Goal: Find specific page/section: Find specific page/section

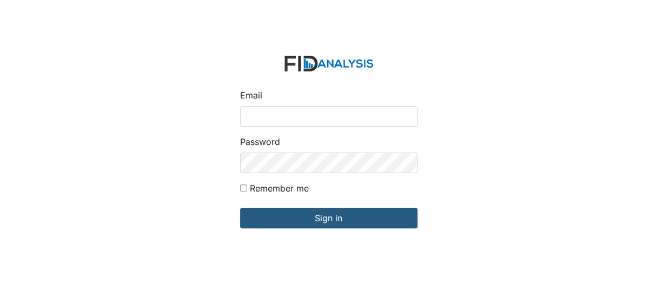
click at [275, 116] on input "Email" at bounding box center [328, 116] width 177 height 21
type input "[EMAIL_ADDRESS][DOMAIN_NAME]"
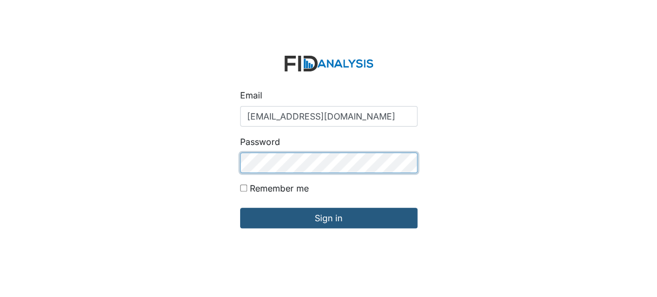
click at [240, 208] on input "Sign in" at bounding box center [328, 218] width 177 height 21
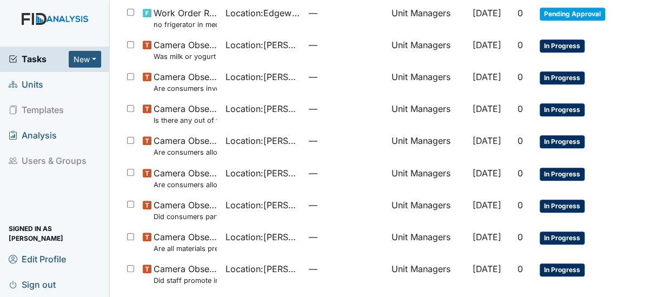
scroll to position [205, 0]
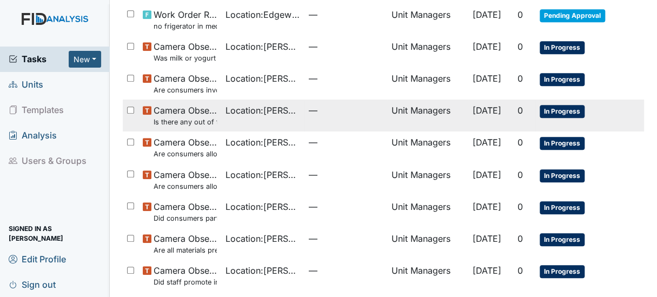
click at [206, 121] on small "Is there any out of the ordinary cell phone usage?" at bounding box center [185, 122] width 63 height 10
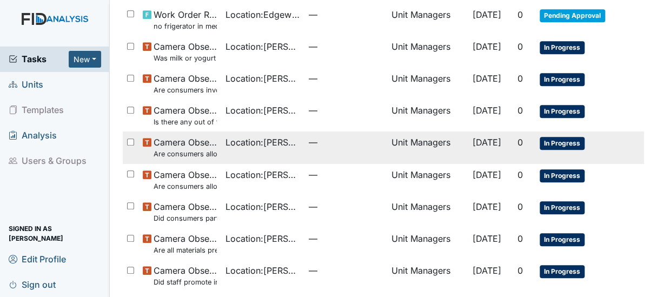
click at [190, 151] on small "Are consumers allowed to leave the table as desired?" at bounding box center [185, 154] width 63 height 10
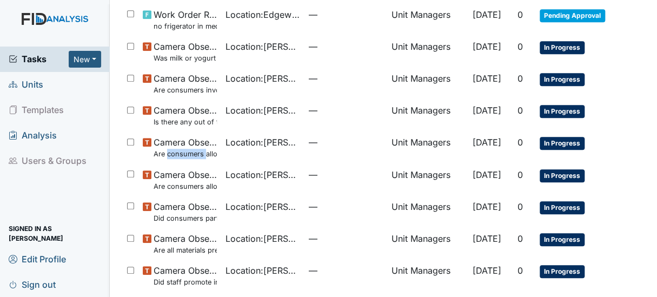
click at [30, 83] on span "Units" at bounding box center [26, 84] width 35 height 17
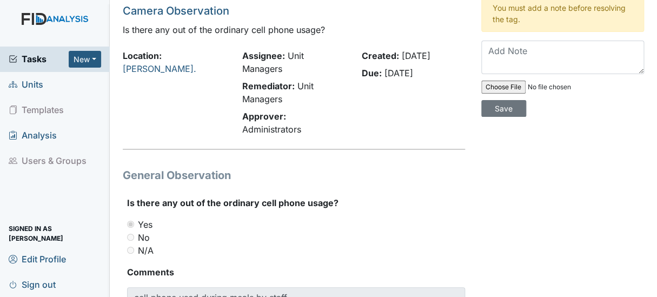
scroll to position [31, 0]
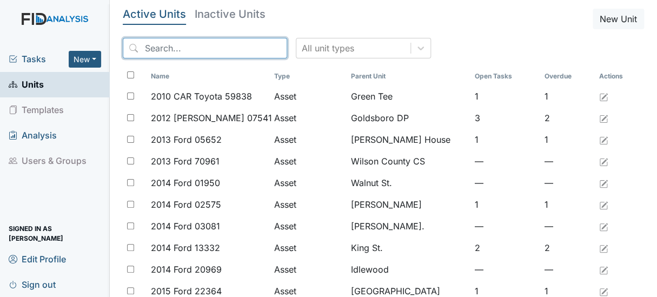
click at [184, 47] on input "search" at bounding box center [205, 48] width 164 height 21
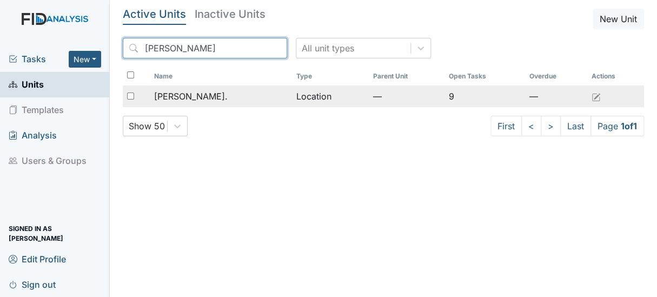
type input "dix"
click at [173, 95] on span "[PERSON_NAME]." at bounding box center [191, 96] width 74 height 13
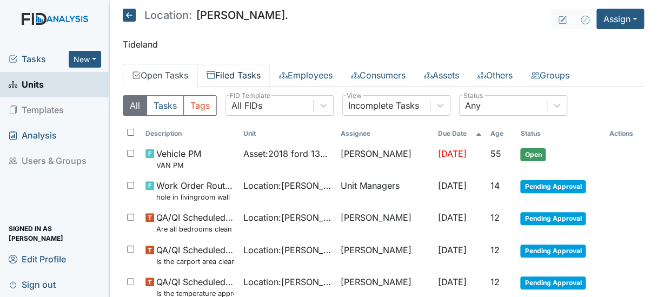
click at [249, 74] on link "Filed Tasks" at bounding box center [233, 75] width 72 height 23
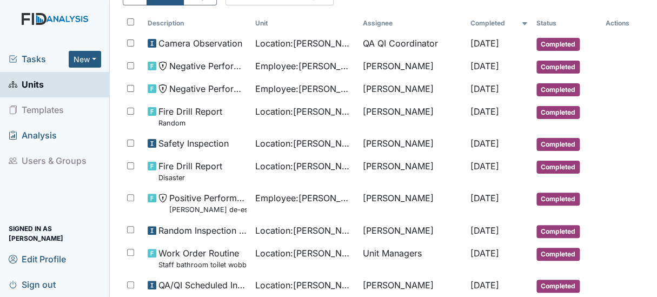
scroll to position [116, 0]
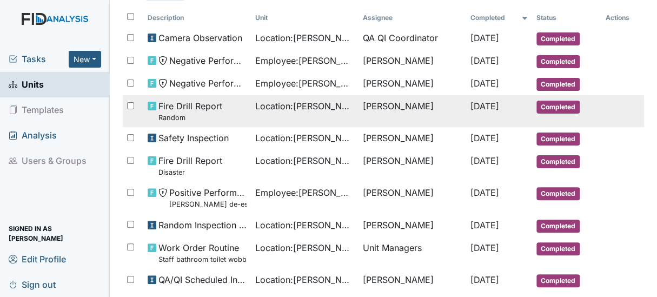
click at [204, 109] on span "Fire Drill Report Random" at bounding box center [190, 111] width 64 height 23
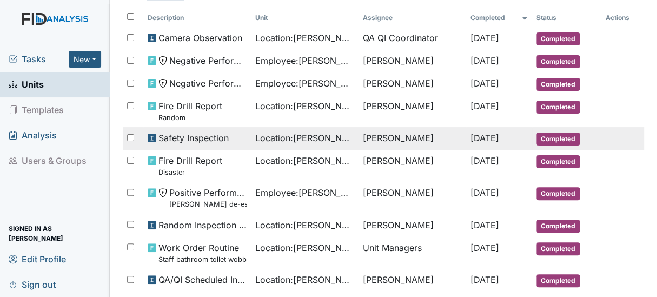
click at [205, 136] on span "Safety Inspection" at bounding box center [193, 137] width 70 height 13
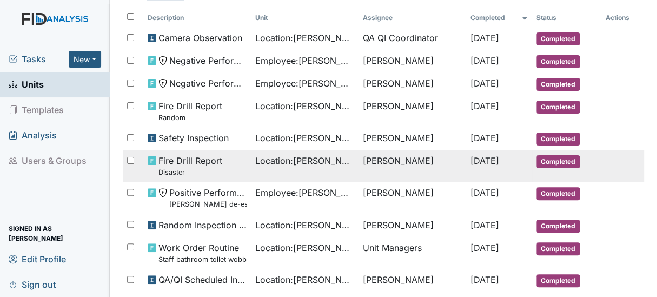
click at [205, 157] on span "Fire Drill Report Disaster" at bounding box center [190, 165] width 64 height 23
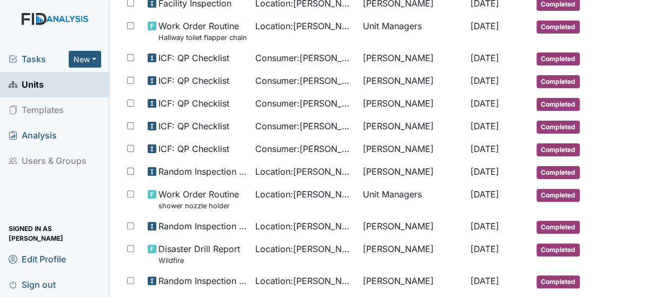
scroll to position [427, 0]
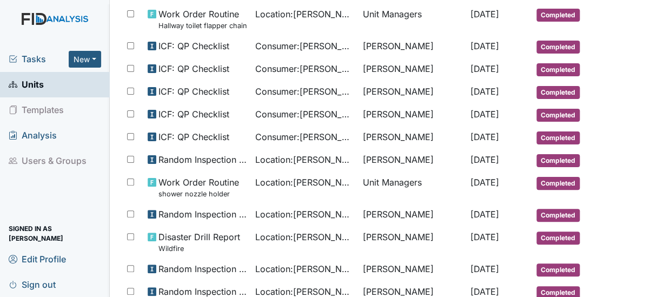
click at [37, 79] on span "Units" at bounding box center [26, 84] width 35 height 17
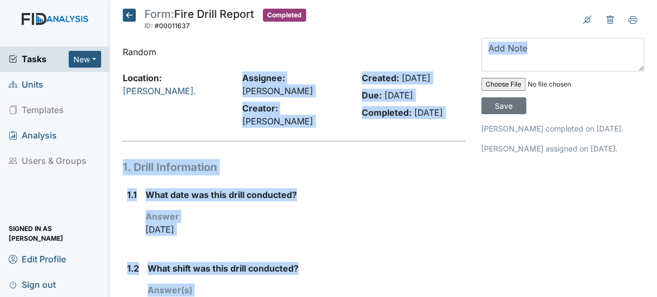
drag, startPoint x: 0, startPoint y: 0, endPoint x: 668, endPoint y: 81, distance: 673.2
click at [656, 81] on html "Tasks New Form Inspection Document Bundle Units Templates Analysis Users & Grou…" at bounding box center [328, 148] width 657 height 297
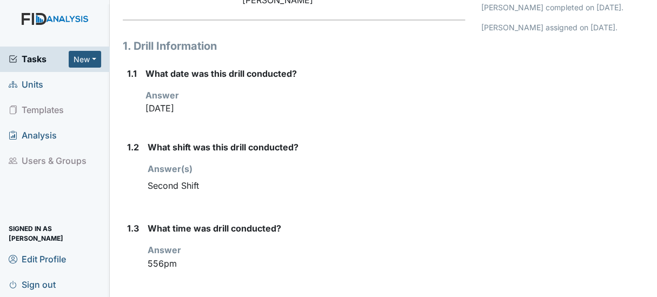
scroll to position [129, 0]
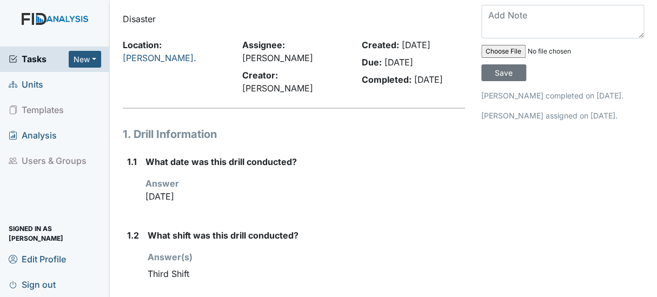
scroll to position [11, 0]
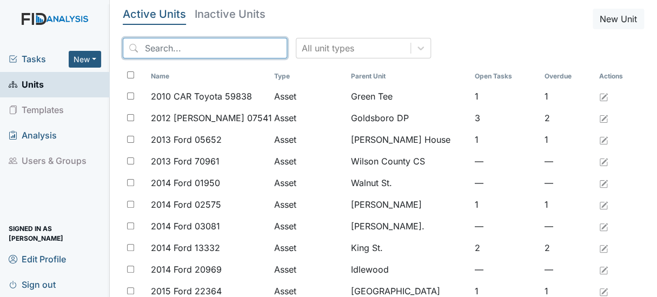
click at [157, 51] on input "search" at bounding box center [205, 48] width 164 height 21
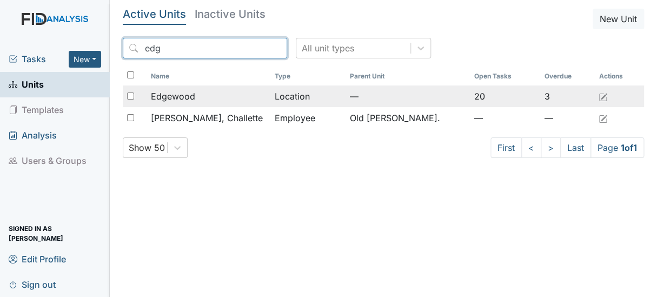
type input "edg"
click at [169, 95] on span "Edgewood" at bounding box center [173, 96] width 44 height 13
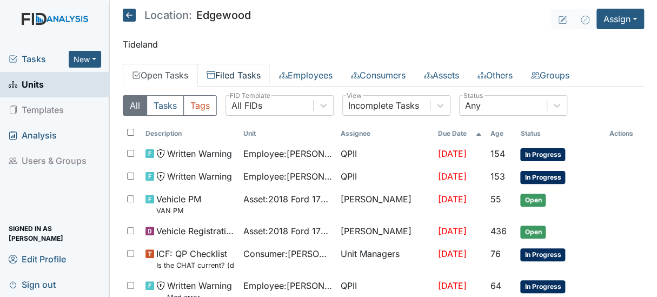
click at [242, 76] on link "Filed Tasks" at bounding box center [233, 75] width 72 height 23
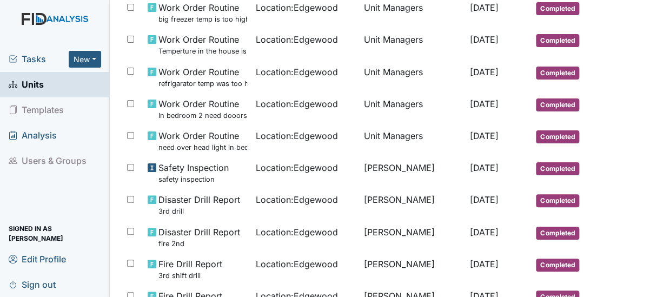
scroll to position [678, 0]
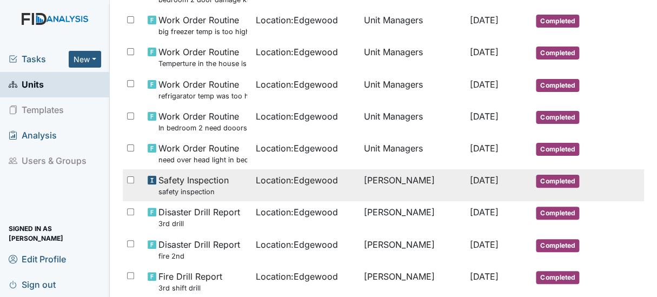
click at [232, 184] on div "Safety Inspection safety inspection" at bounding box center [198, 185] width 100 height 23
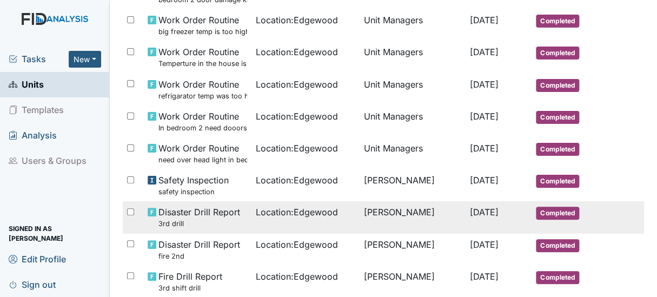
click at [170, 224] on small "3rd drill" at bounding box center [199, 223] width 82 height 10
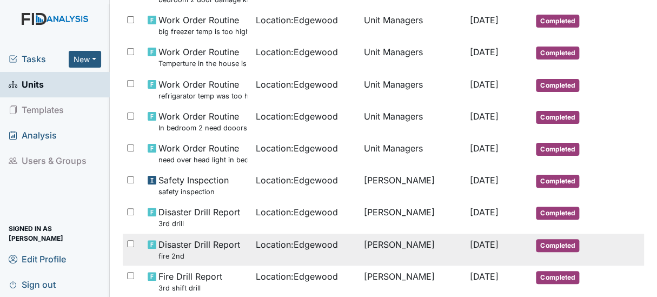
click at [168, 244] on span "Disaster Drill Report fire 2nd" at bounding box center [199, 249] width 82 height 23
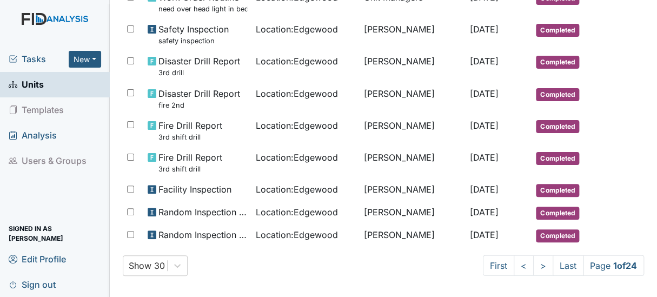
scroll to position [832, 0]
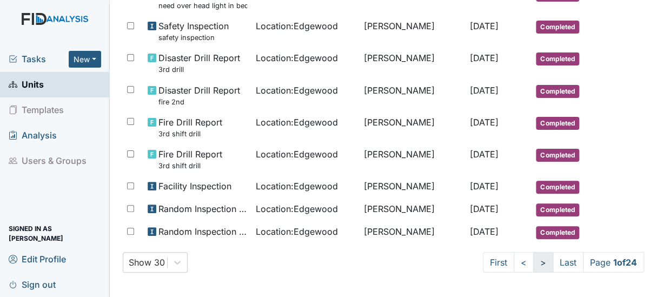
click at [533, 260] on link ">" at bounding box center [543, 262] width 20 height 21
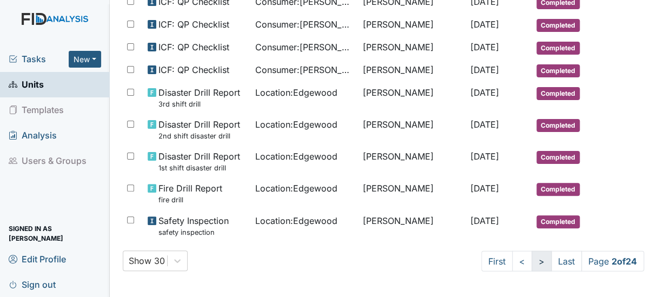
scroll to position [715, 0]
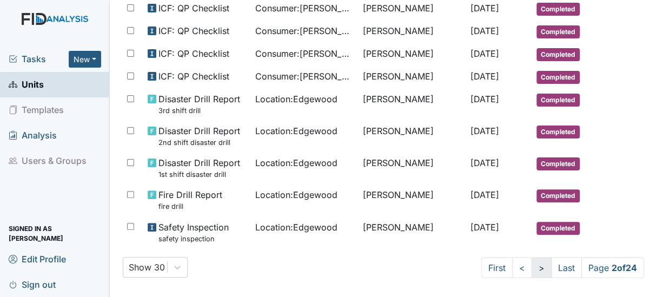
click at [532, 259] on link ">" at bounding box center [542, 267] width 20 height 21
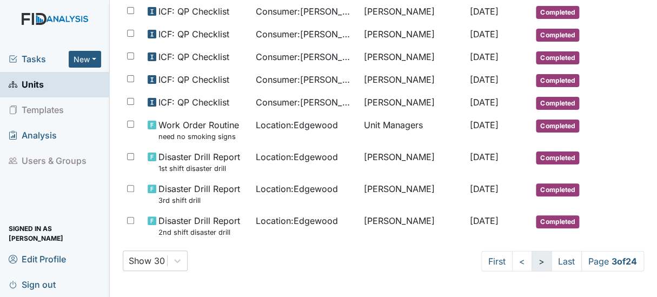
scroll to position [696, 0]
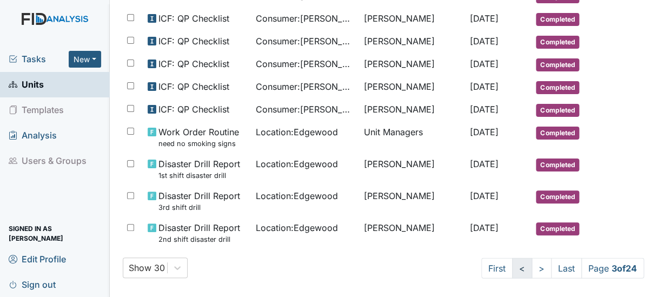
click at [512, 258] on link "<" at bounding box center [522, 267] width 20 height 21
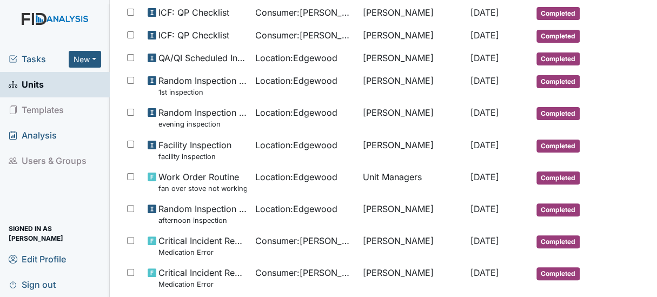
scroll to position [289, 0]
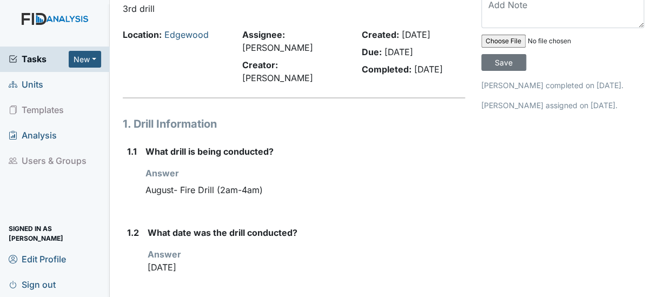
scroll to position [45, 0]
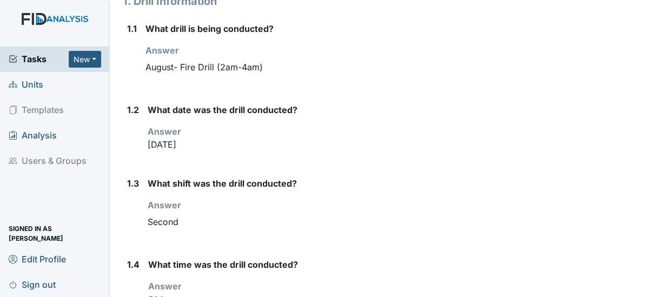
scroll to position [175, 0]
